Goal: Task Accomplishment & Management: Complete application form

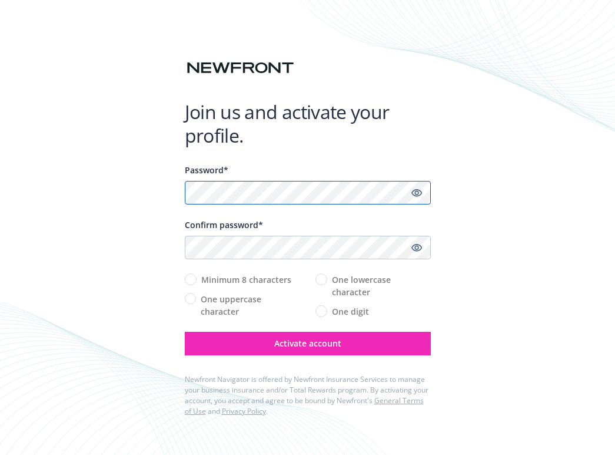
click at [0, 454] on com-1password-button at bounding box center [0, 455] width 0 height 0
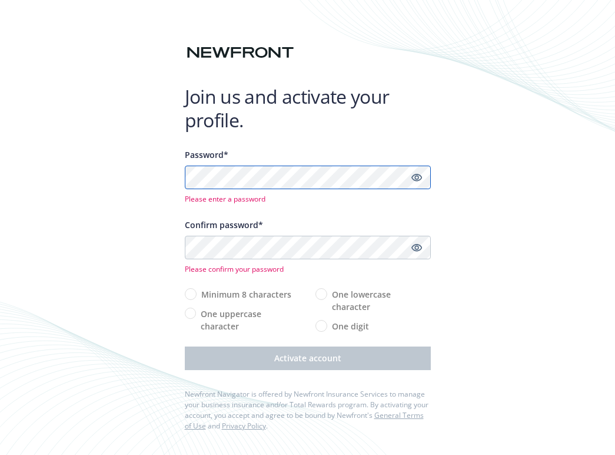
click at [0, 454] on com-1password-button at bounding box center [0, 455] width 0 height 0
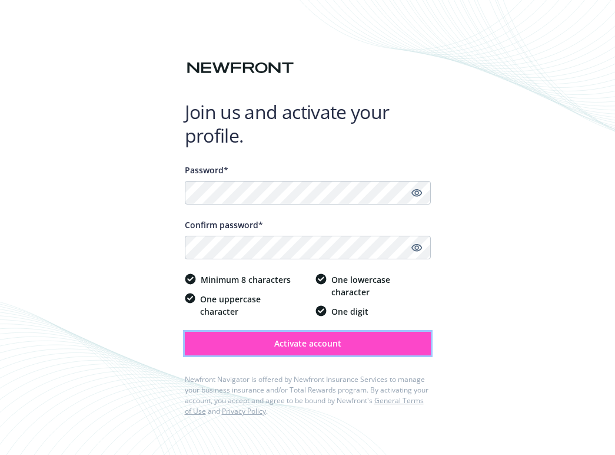
click at [378, 334] on button "Activate account" at bounding box center [308, 344] width 246 height 24
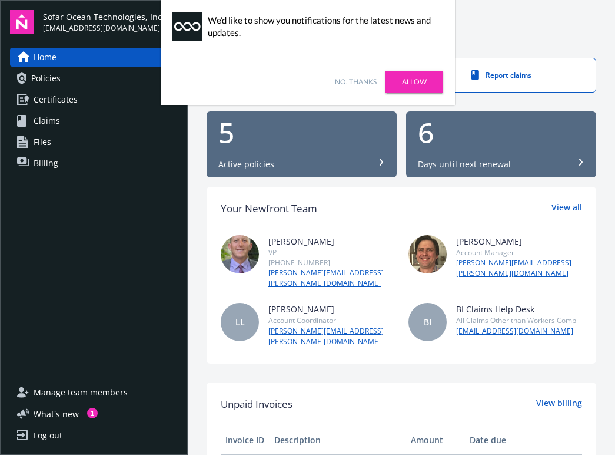
click at [404, 84] on link "Allow" at bounding box center [415, 82] width 58 height 22
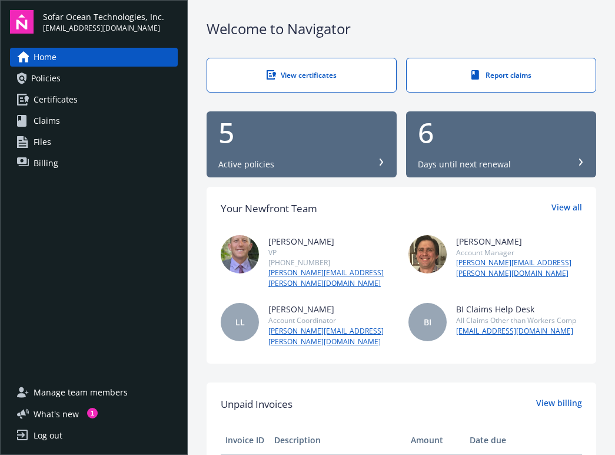
click at [333, 150] on div "5 Active policies" at bounding box center [301, 144] width 167 height 52
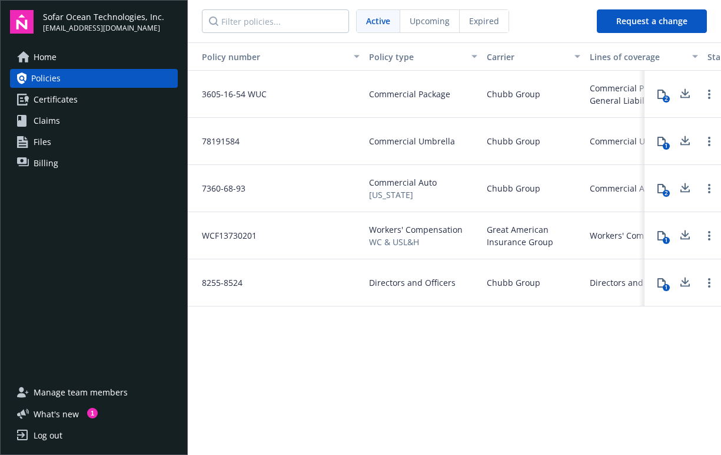
click at [240, 236] on span "WCF13730201" at bounding box center [225, 235] width 64 height 12
click at [615, 239] on icon at bounding box center [685, 237] width 9 height 3
